Goal: Task Accomplishment & Management: Manage account settings

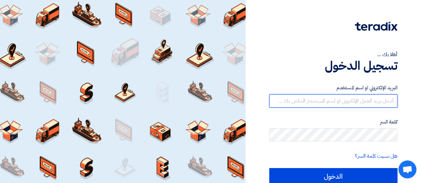
click at [345, 99] on input "text" at bounding box center [333, 101] width 128 height 13
type input "[EMAIL_ADDRESS][DOMAIN_NAME]"
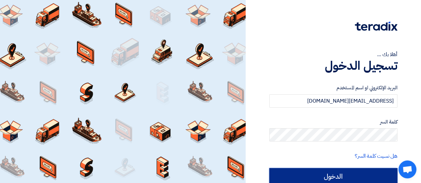
click at [308, 179] on input "الدخول" at bounding box center [333, 176] width 128 height 17
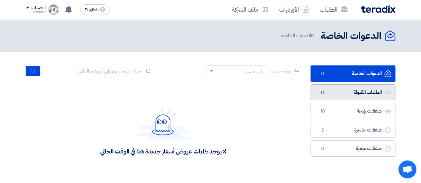
click at [348, 91] on link "الطلبات المقبولة الطلبات المقبولة 14" at bounding box center [353, 93] width 85 height 16
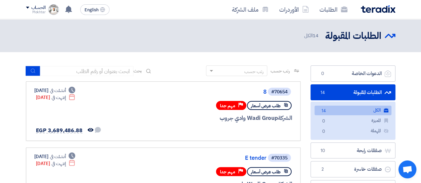
click at [353, 111] on link "الكل الكل 14" at bounding box center [353, 111] width 77 height 10
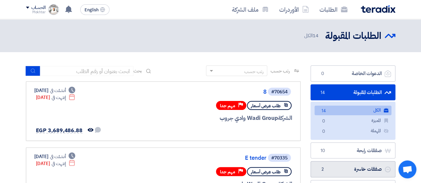
click at [345, 167] on link "صفقات خاسرة صفقات خاسرة 2" at bounding box center [353, 169] width 85 height 16
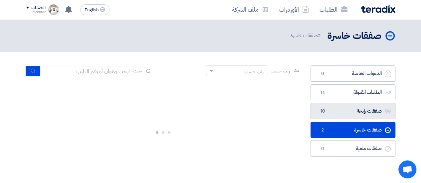
click at [347, 115] on link "صفقات رابحة صفقات رابحة 10" at bounding box center [353, 111] width 85 height 16
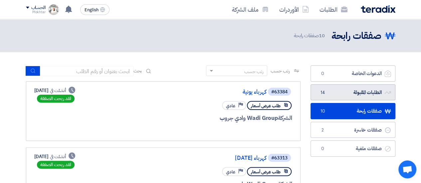
click at [328, 97] on link "الطلبات المقبولة الطلبات المقبولة 14" at bounding box center [353, 93] width 85 height 16
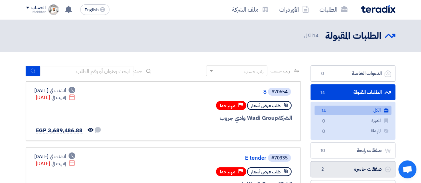
click at [349, 166] on link "صفقات خاسرة صفقات خاسرة 2" at bounding box center [353, 169] width 85 height 16
